Goal: Navigation & Orientation: Find specific page/section

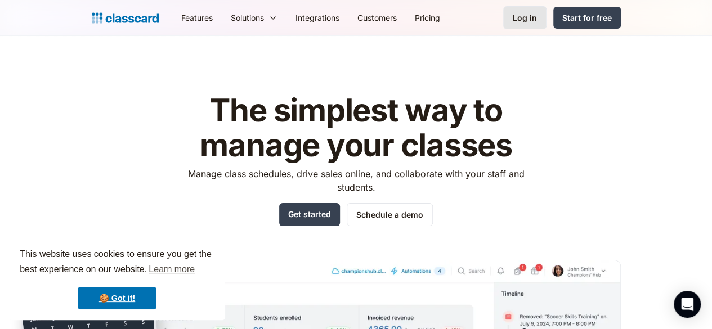
click at [537, 21] on div "Log in" at bounding box center [524, 18] width 24 height 12
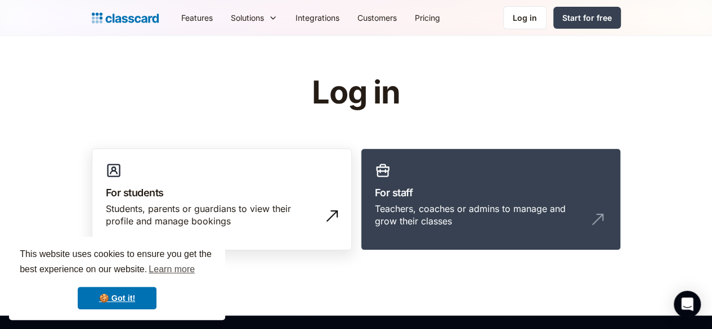
click at [218, 210] on div "Students, parents or guardians to view their profile and manage bookings" at bounding box center [210, 215] width 209 height 25
